Goal: Information Seeking & Learning: Learn about a topic

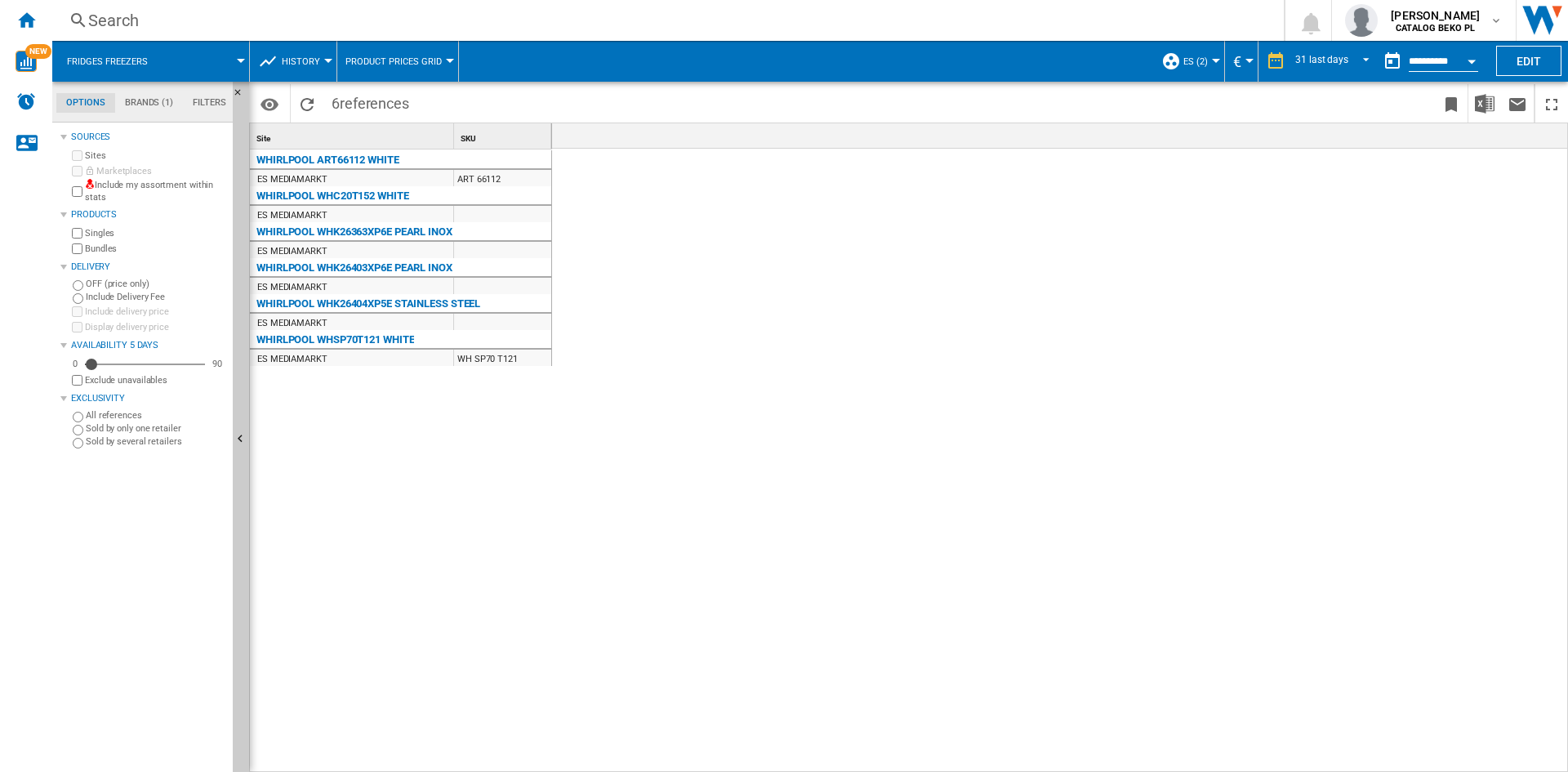
scroll to position [0, 2350]
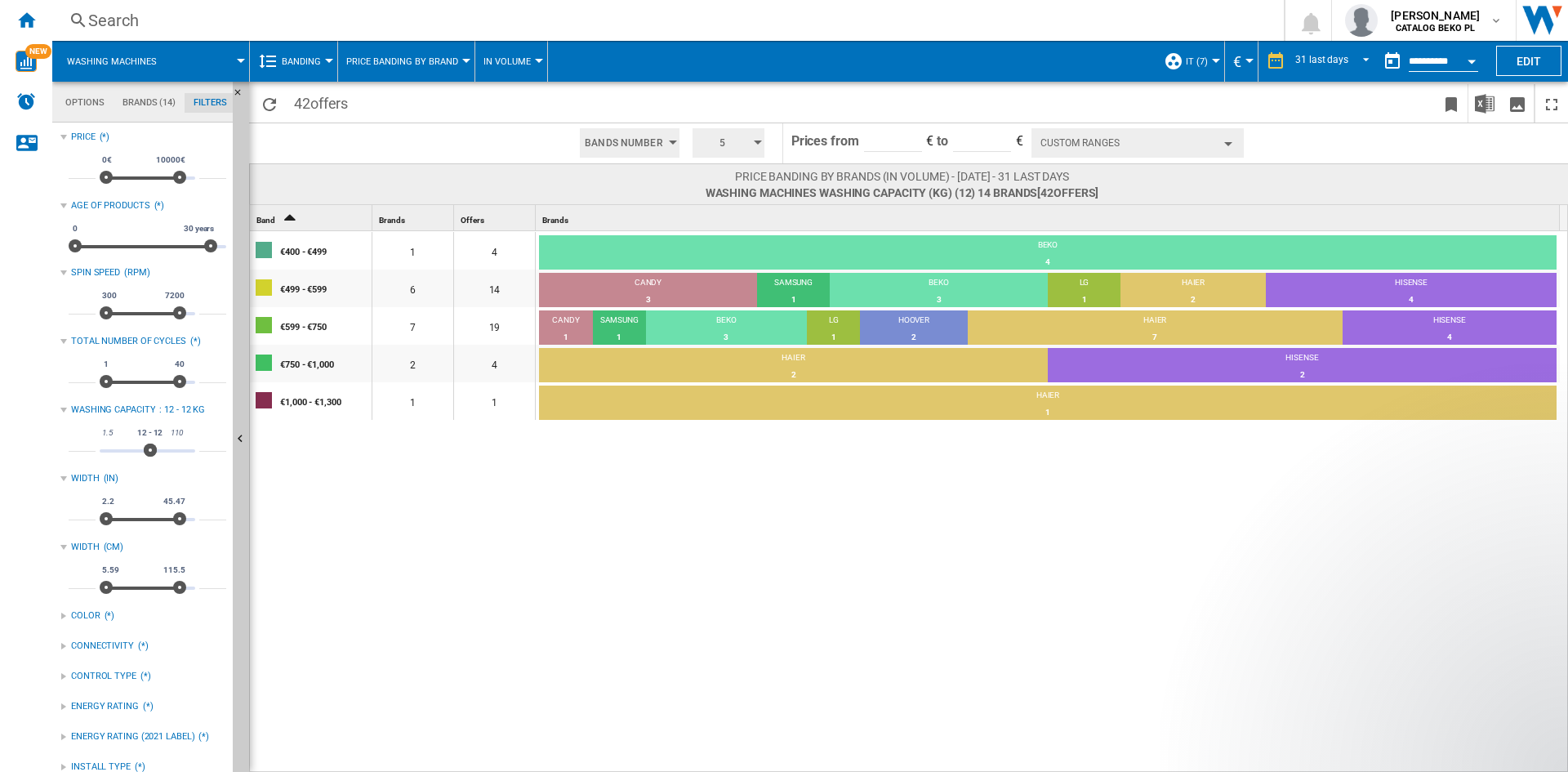
scroll to position [106, 0]
